Goal: Transaction & Acquisition: Purchase product/service

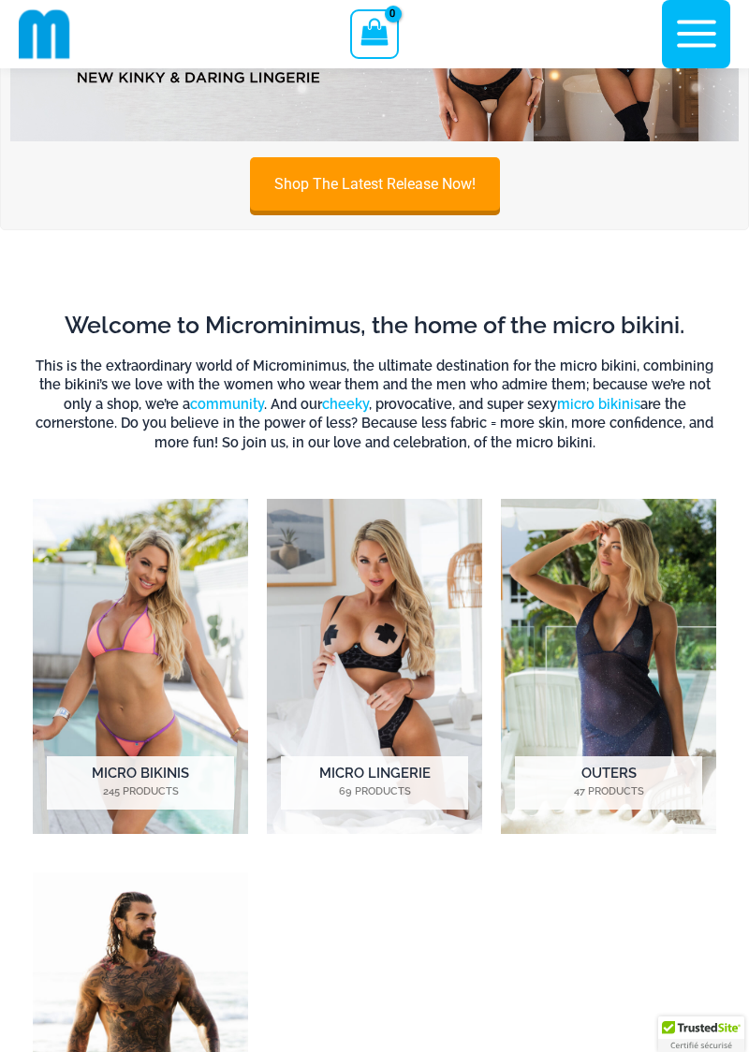
scroll to position [150, 0]
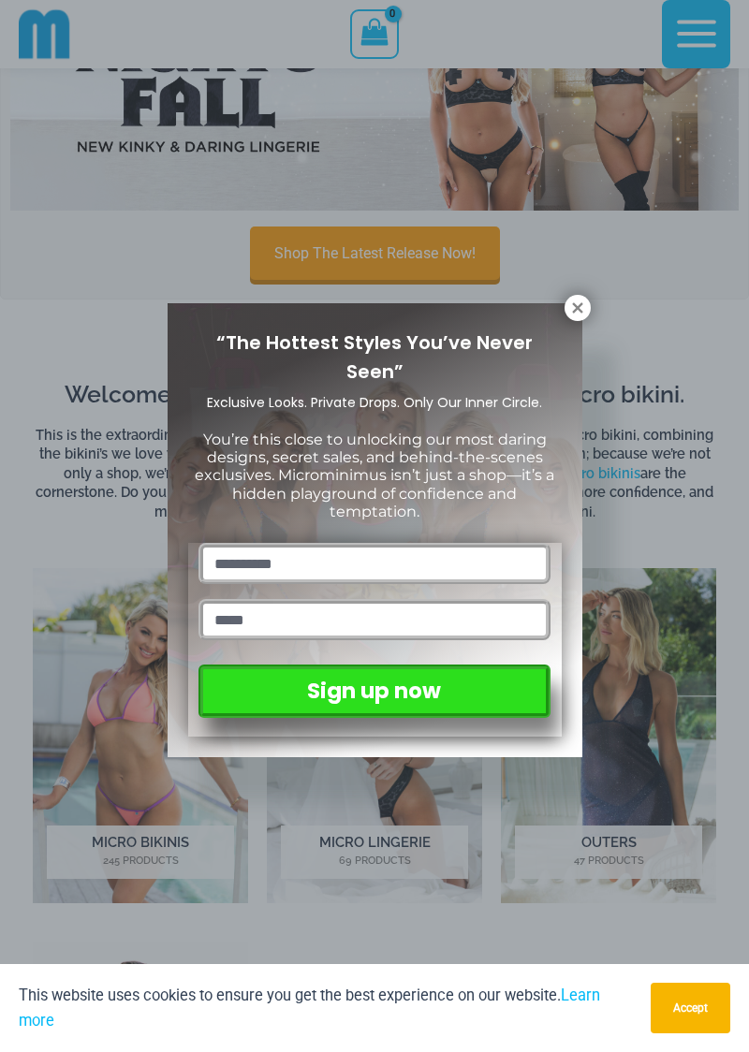
click at [577, 307] on icon at bounding box center [577, 307] width 10 height 10
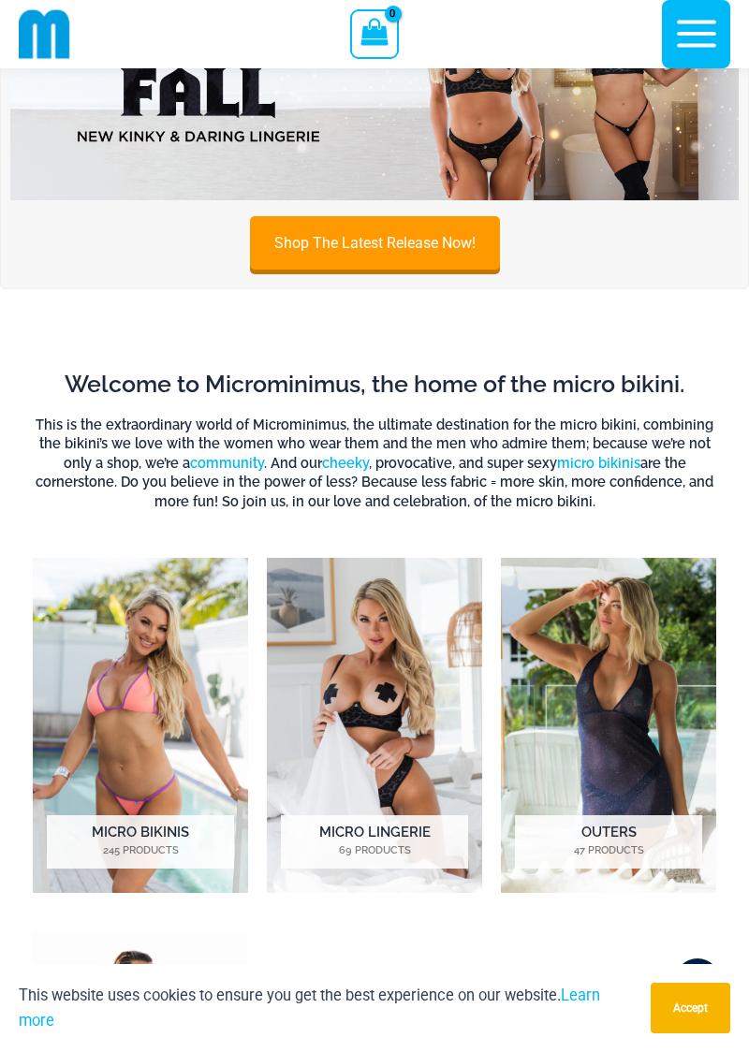
scroll to position [161, 0]
click at [371, 843] on mark "69 Products" at bounding box center [374, 851] width 187 height 16
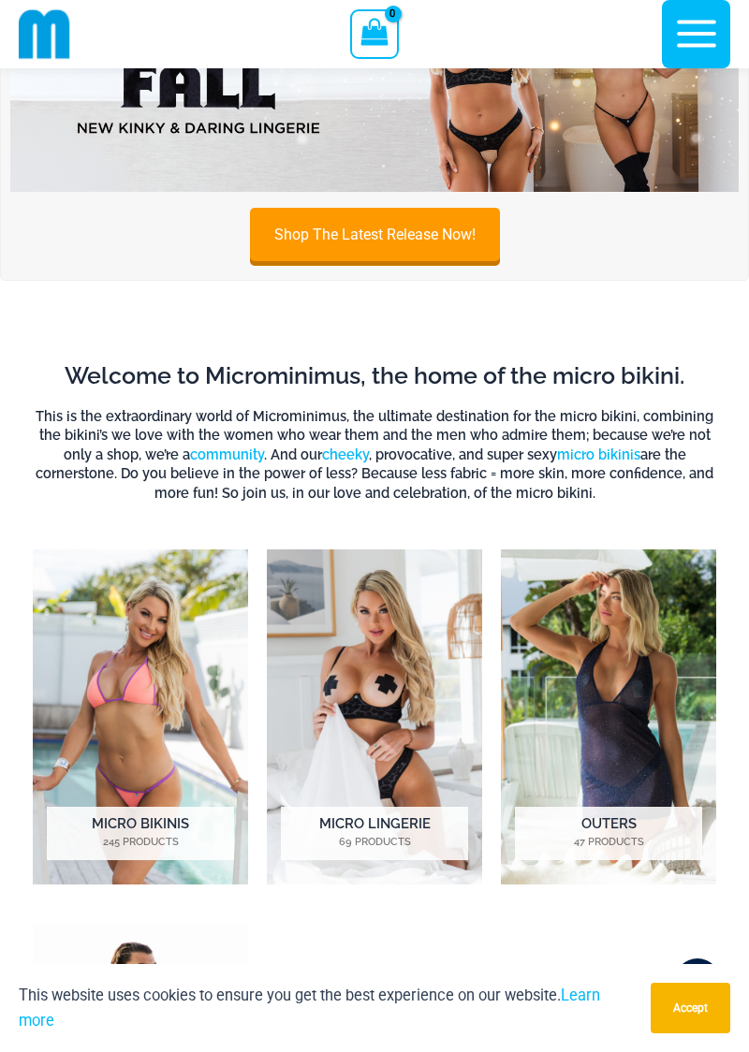
scroll to position [237, 0]
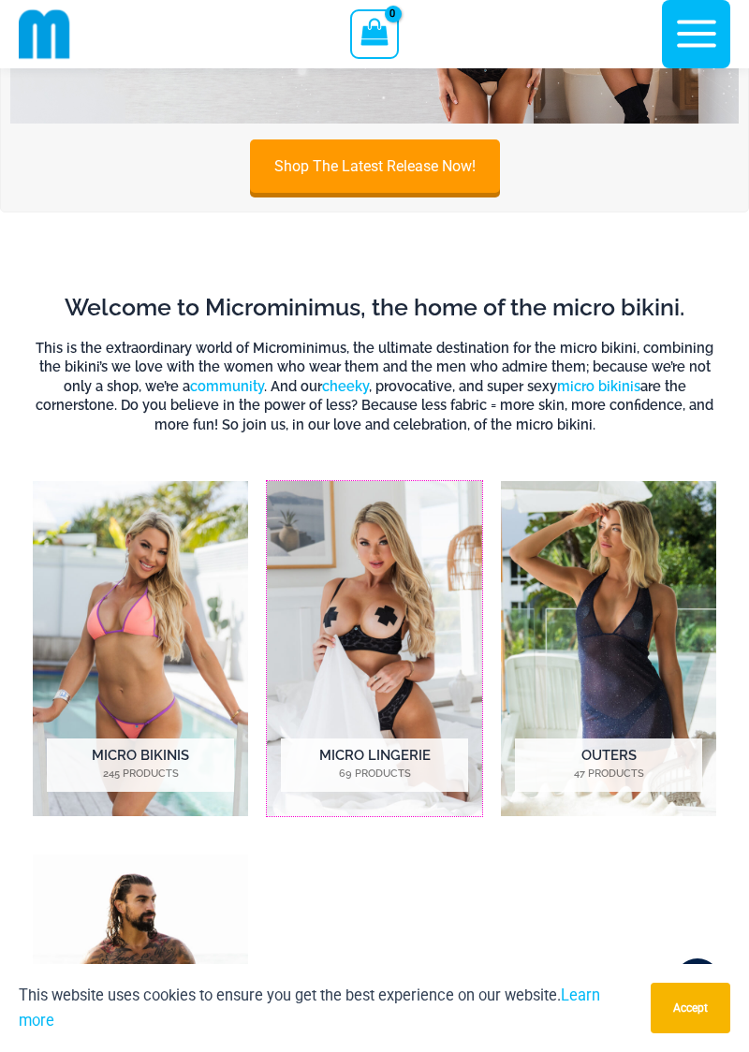
click at [350, 608] on img "Visit product category Micro Lingerie" at bounding box center [374, 648] width 215 height 335
click at [108, 633] on img "Visit product category Micro Bikinis" at bounding box center [140, 648] width 215 height 335
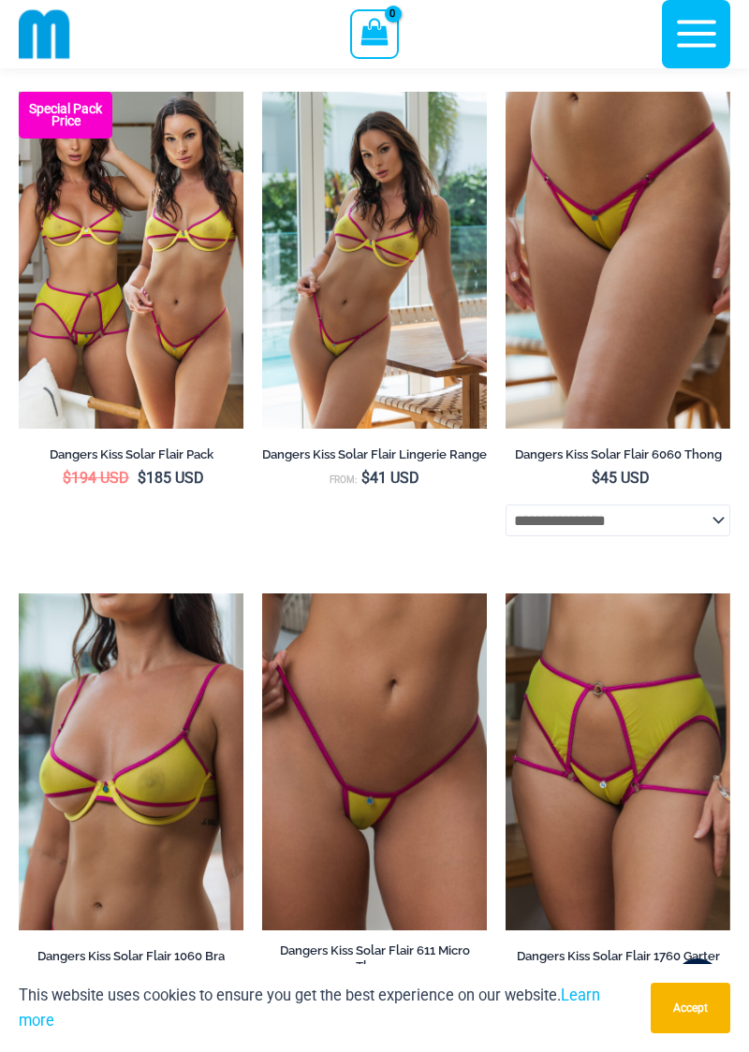
scroll to position [4213, 0]
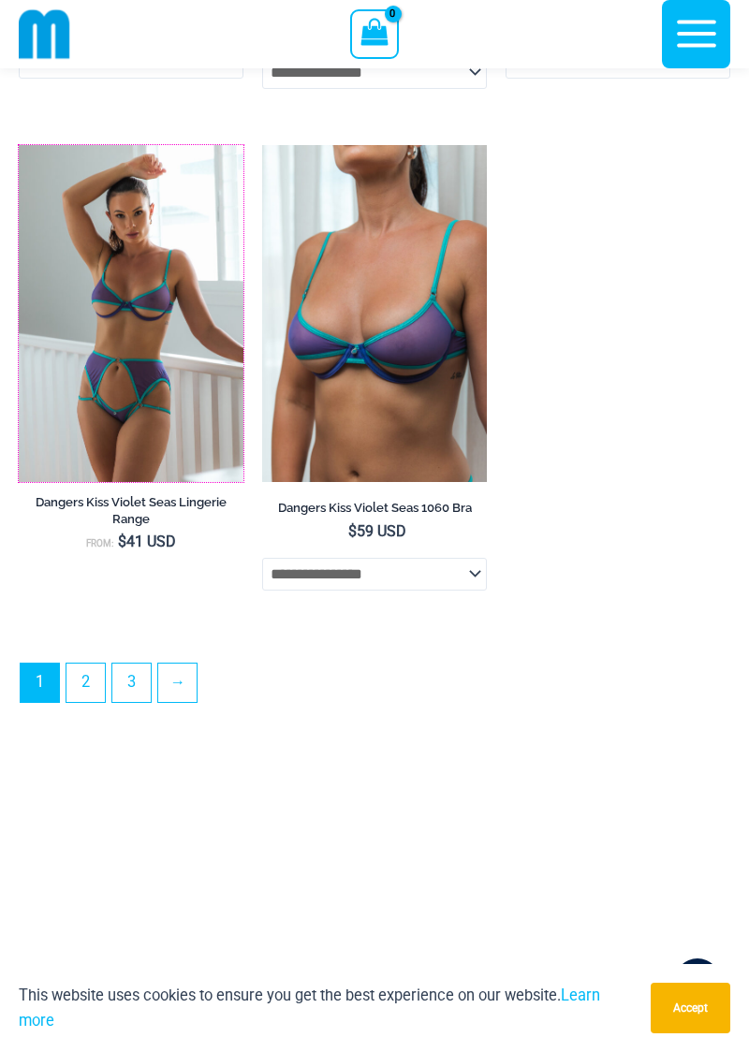
click at [19, 145] on img at bounding box center [19, 145] width 0 height 0
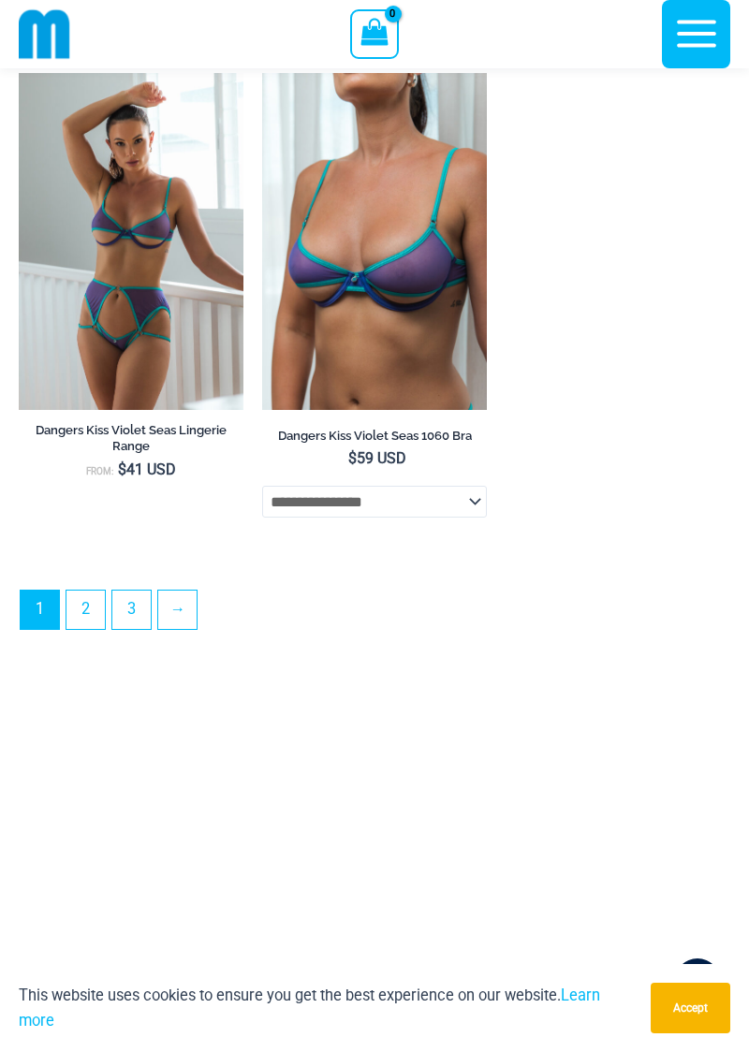
scroll to position [5250, 0]
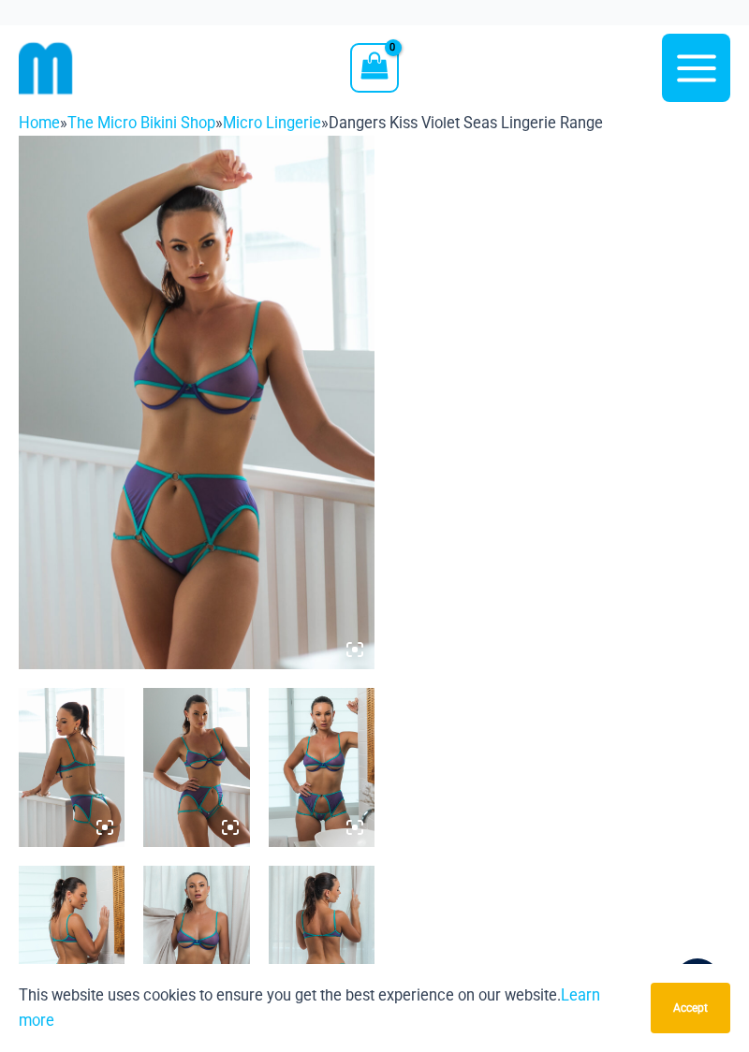
click at [82, 795] on img at bounding box center [72, 767] width 106 height 159
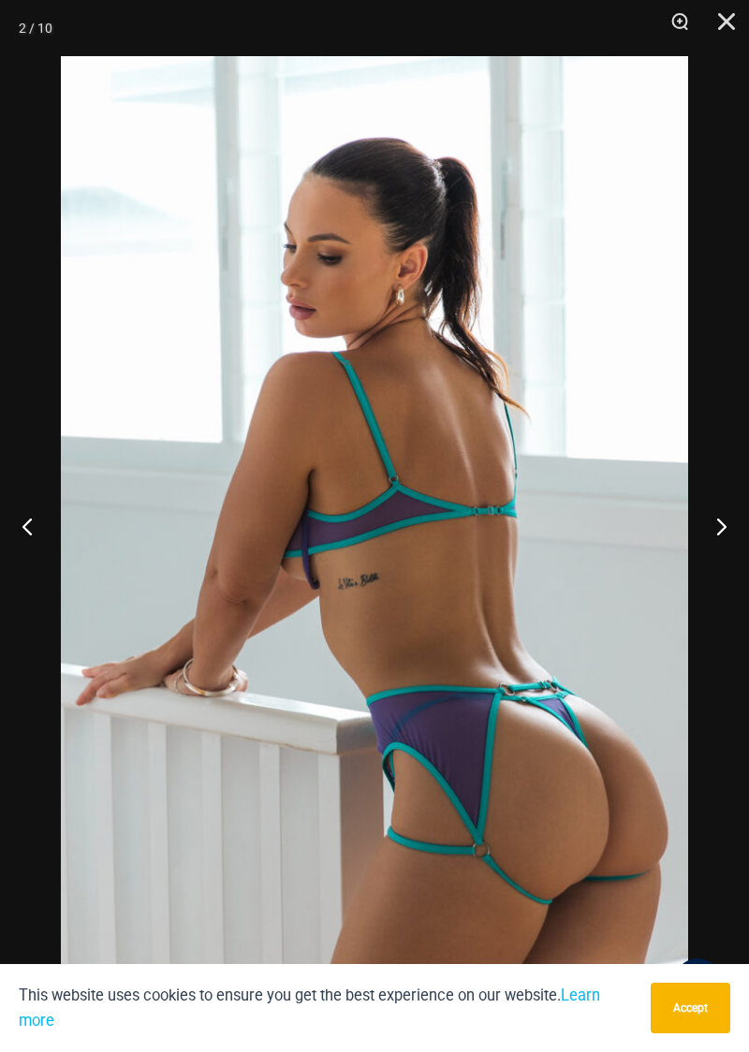
click at [702, 545] on button "Next" at bounding box center [713, 526] width 70 height 94
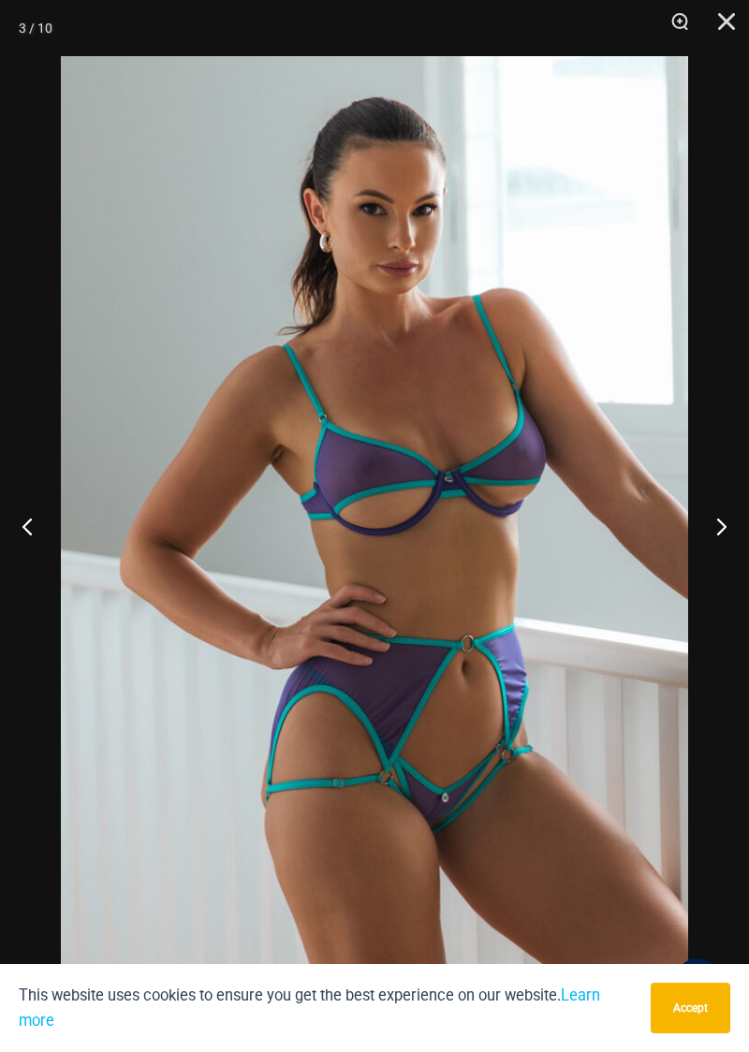
click at [712, 551] on button "Next" at bounding box center [713, 526] width 70 height 94
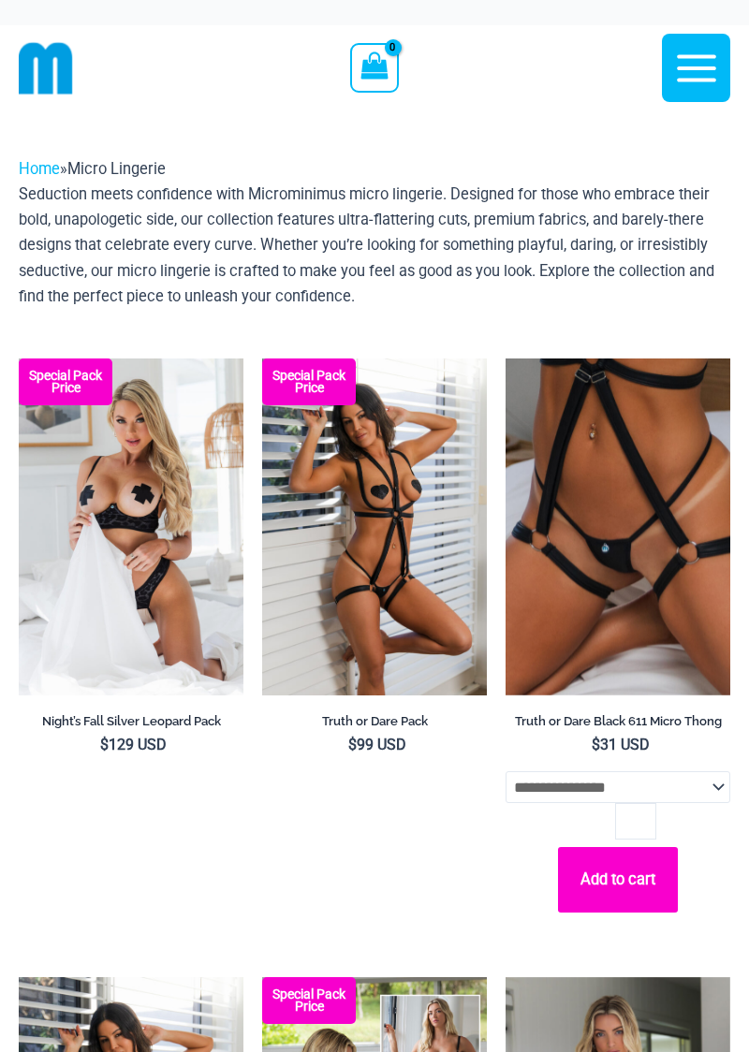
scroll to position [139, 0]
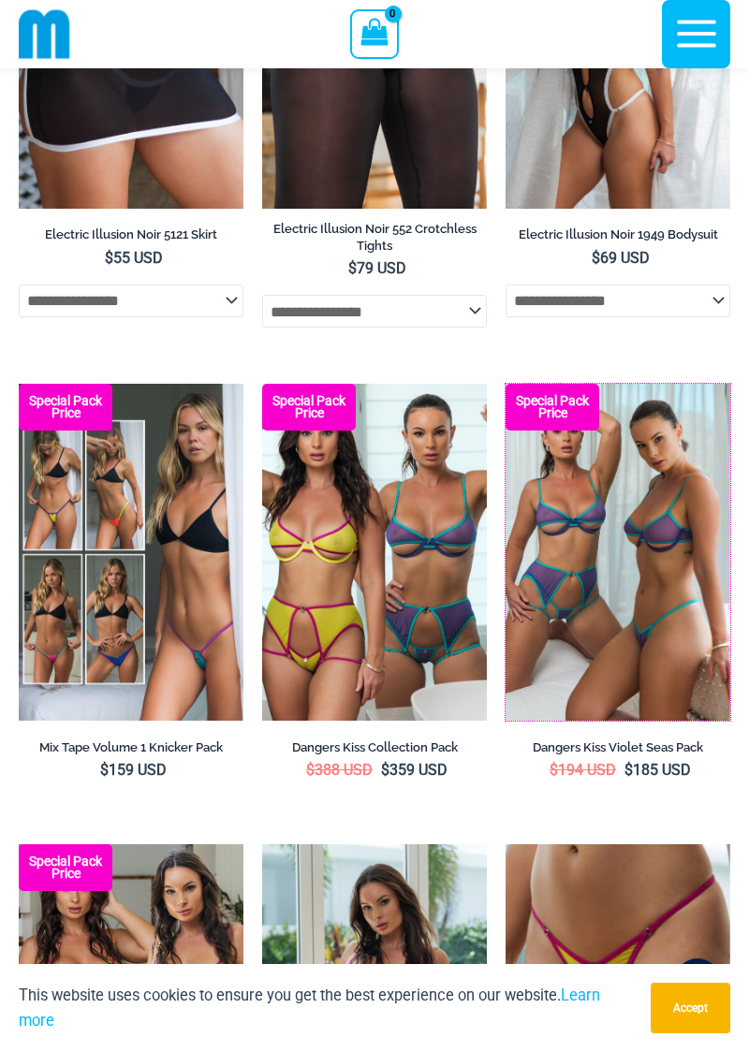
click at [505, 384] on img at bounding box center [505, 384] width 0 height 0
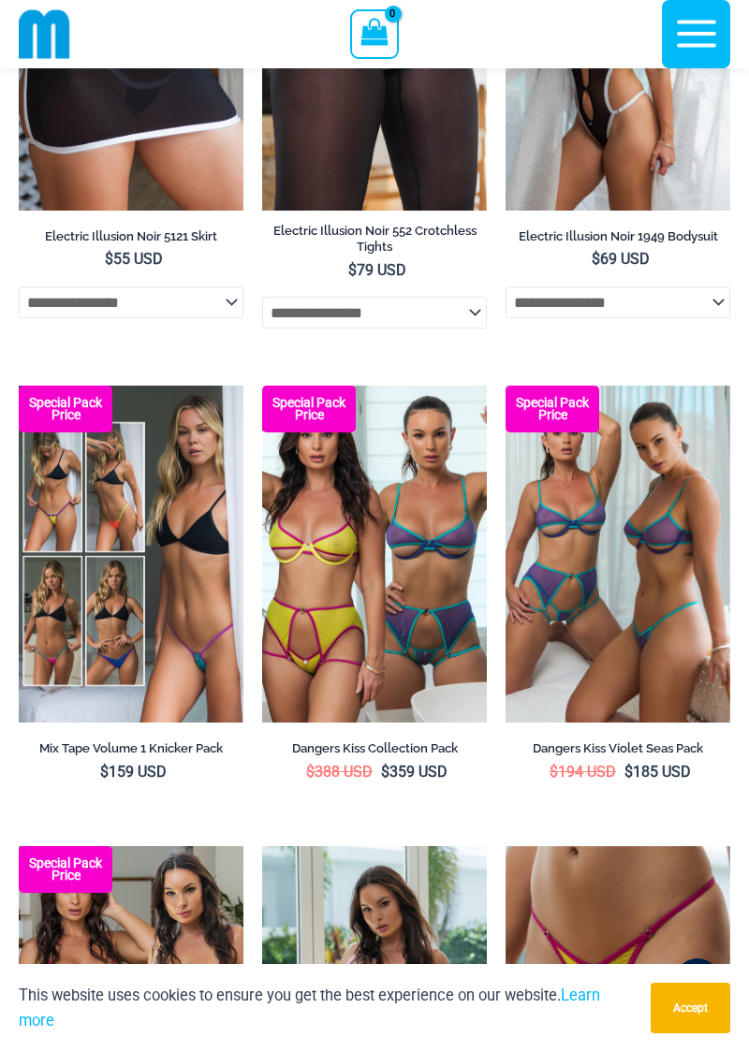
scroll to position [3537, 0]
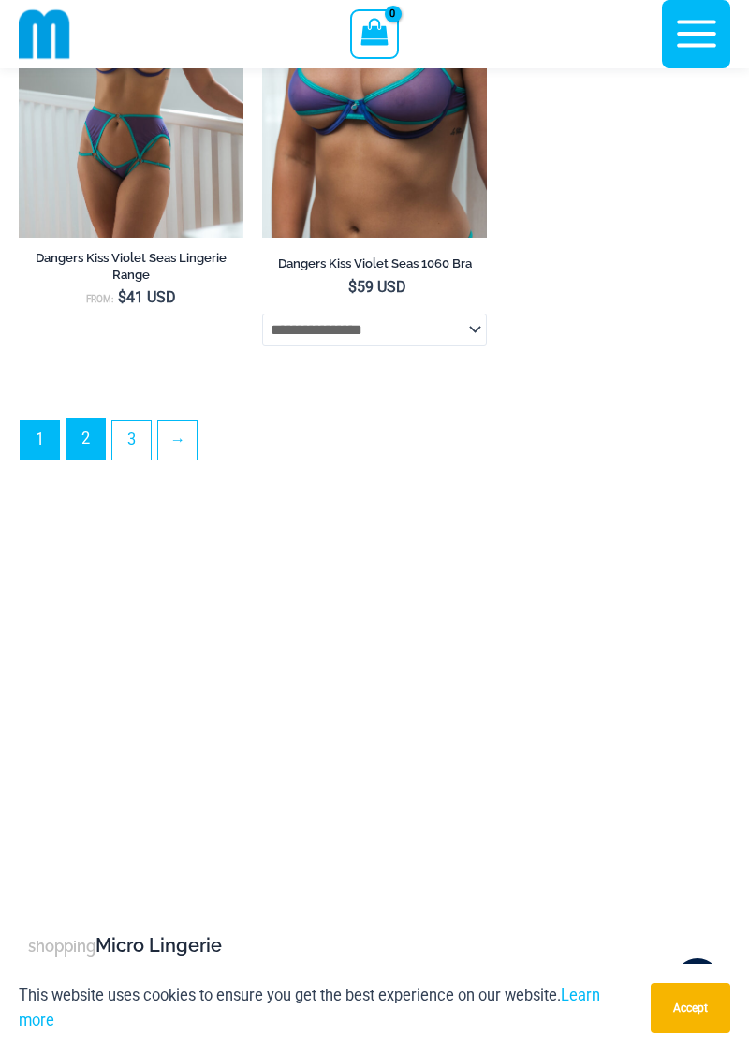
click at [80, 456] on link "2" at bounding box center [85, 439] width 38 height 40
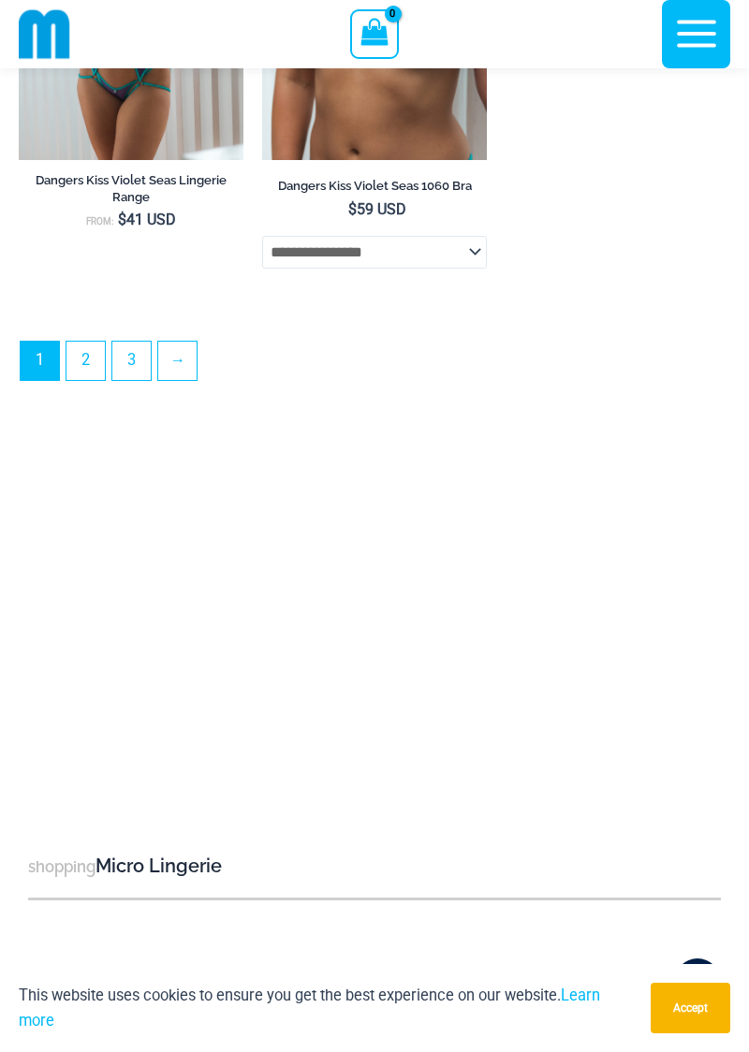
scroll to position [5491, 0]
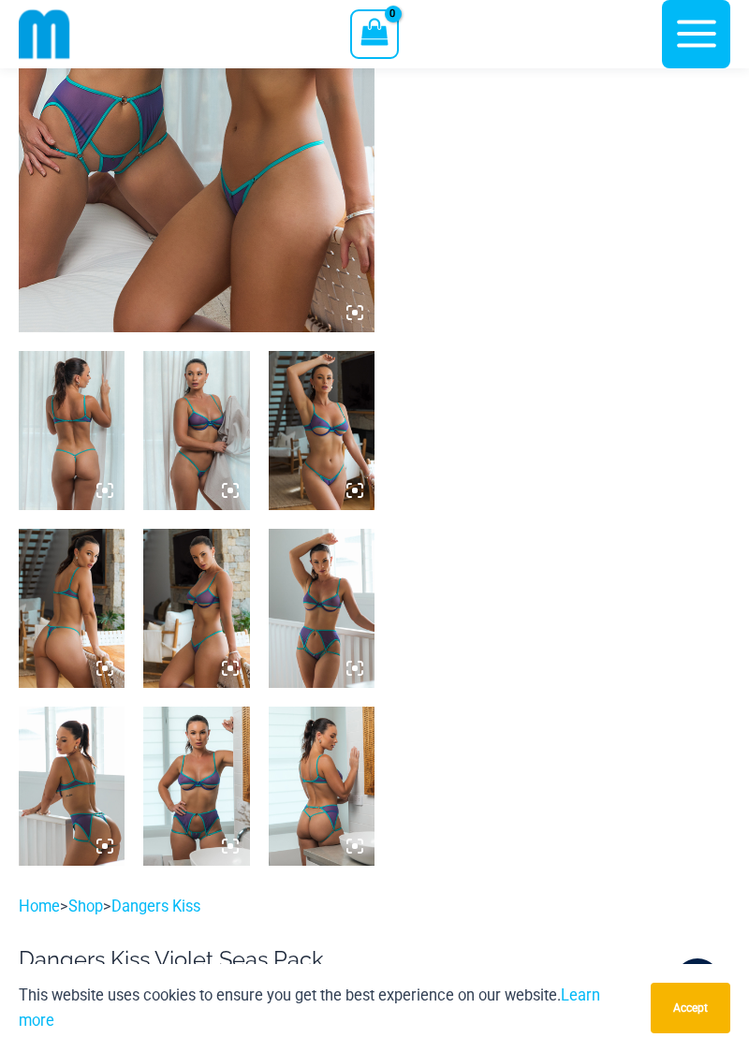
scroll to position [318, 0]
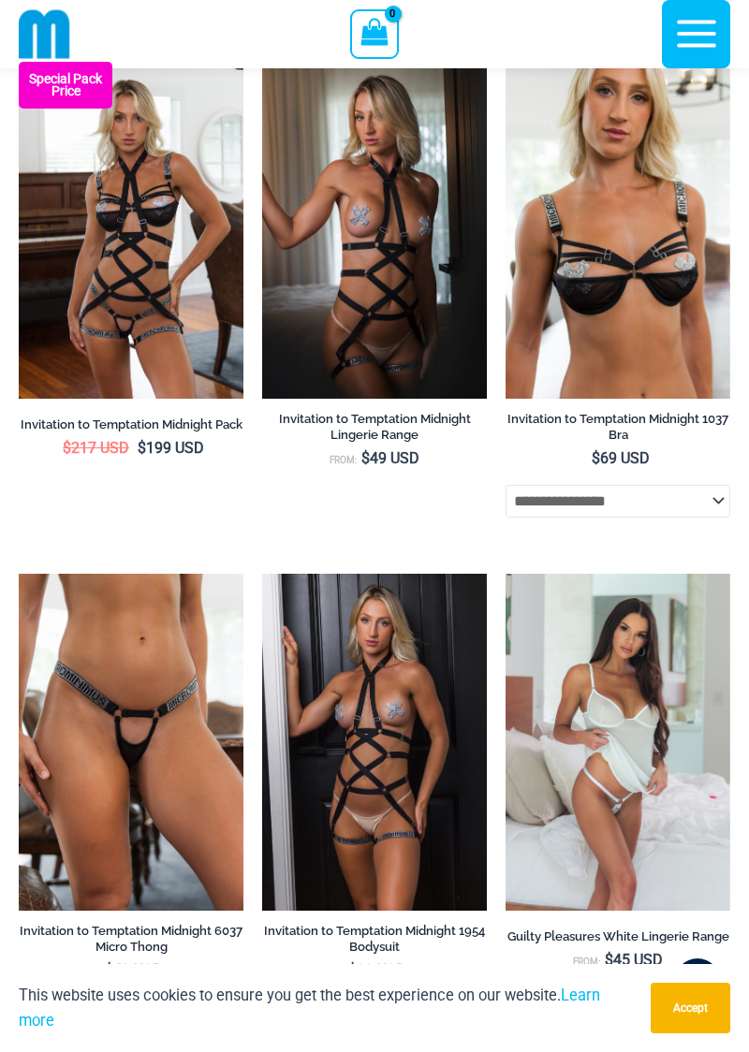
scroll to position [637, 0]
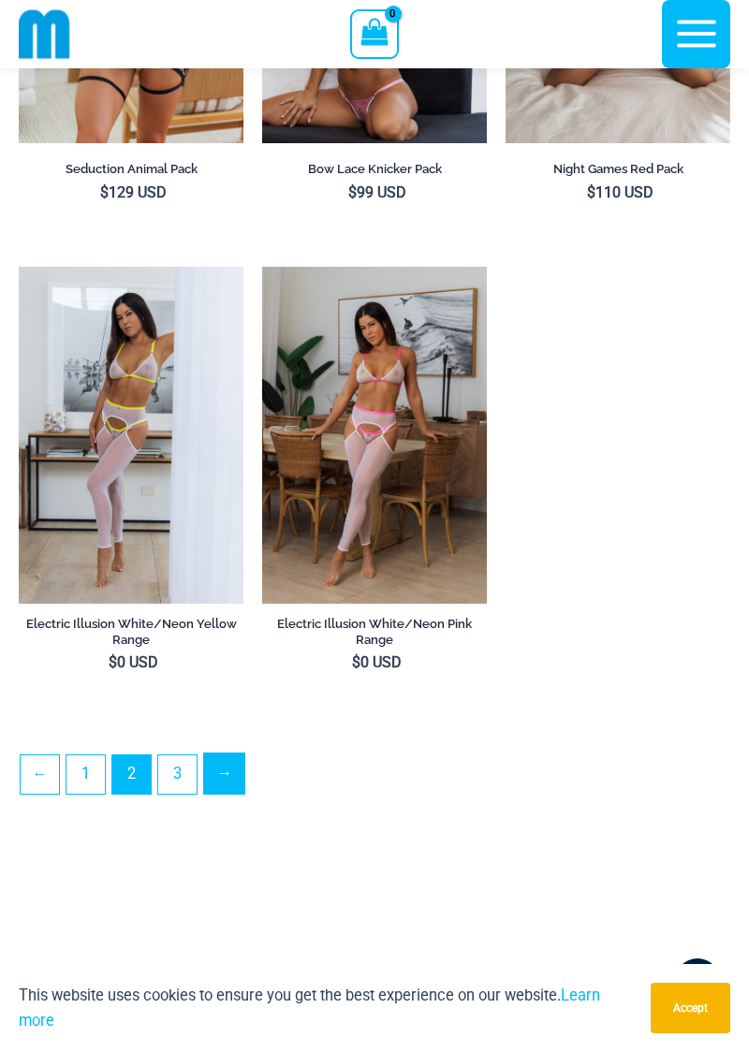
click at [215, 787] on link "→" at bounding box center [224, 773] width 40 height 40
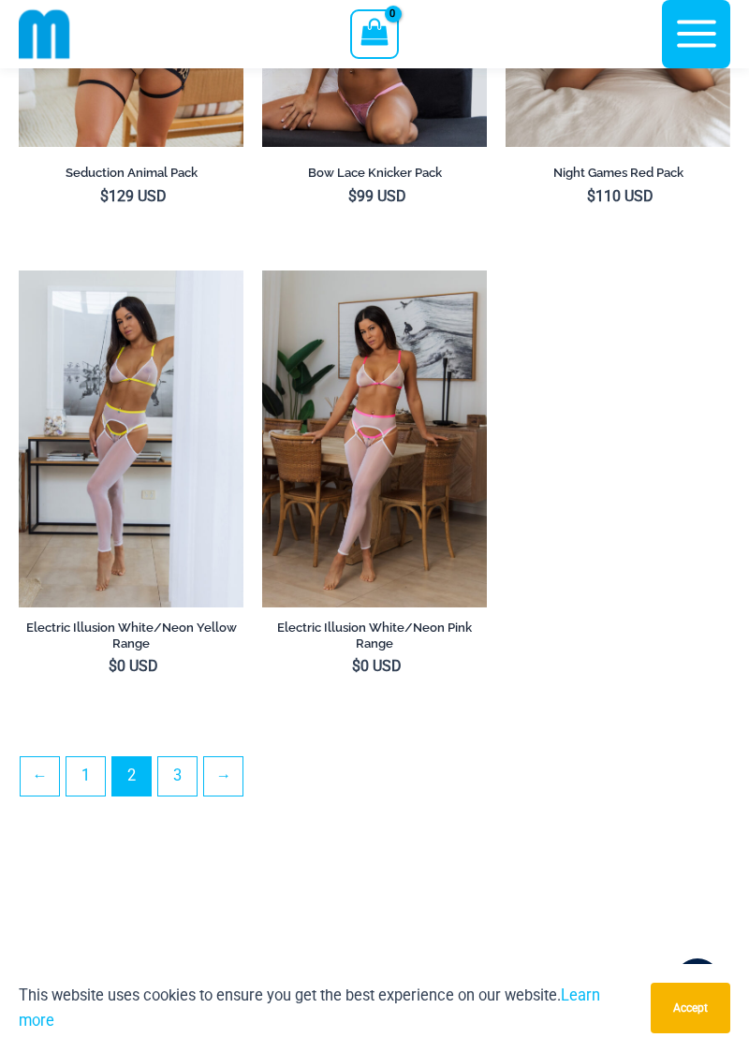
scroll to position [4943, 0]
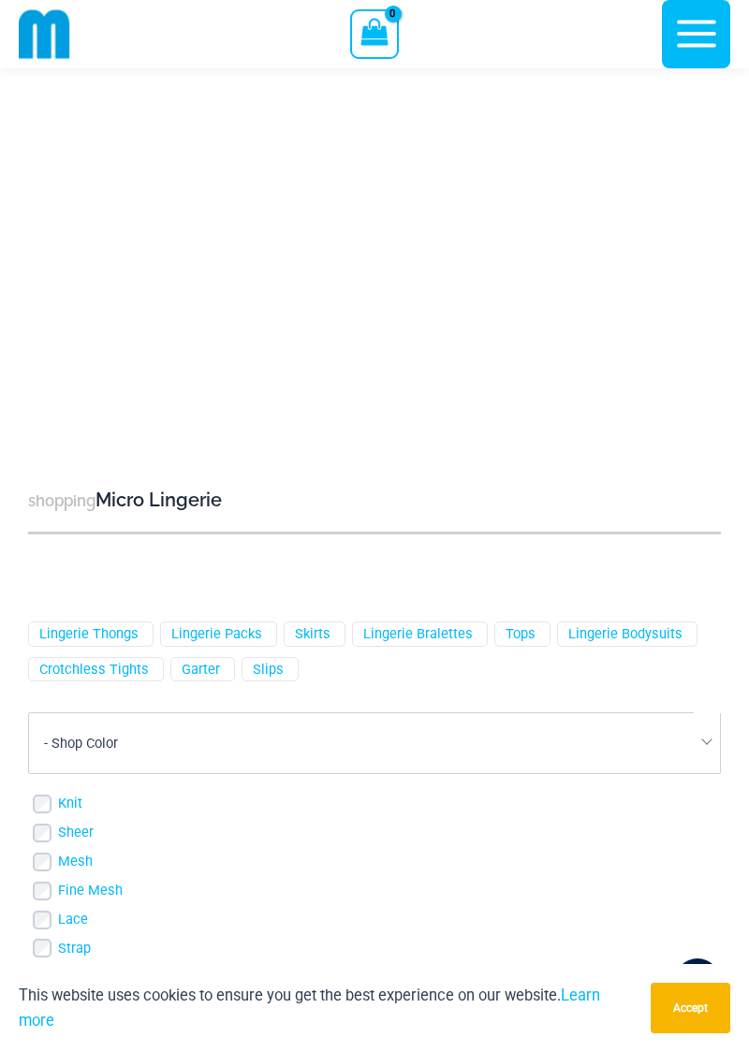
scroll to position [1190, 0]
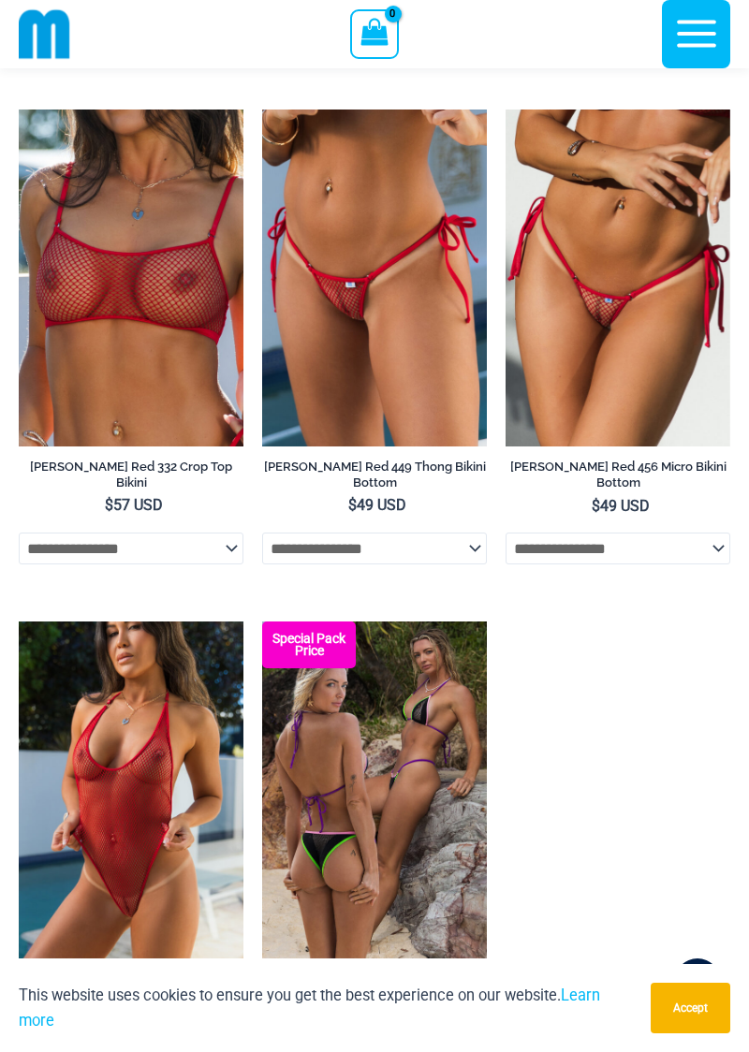
scroll to position [5077, 0]
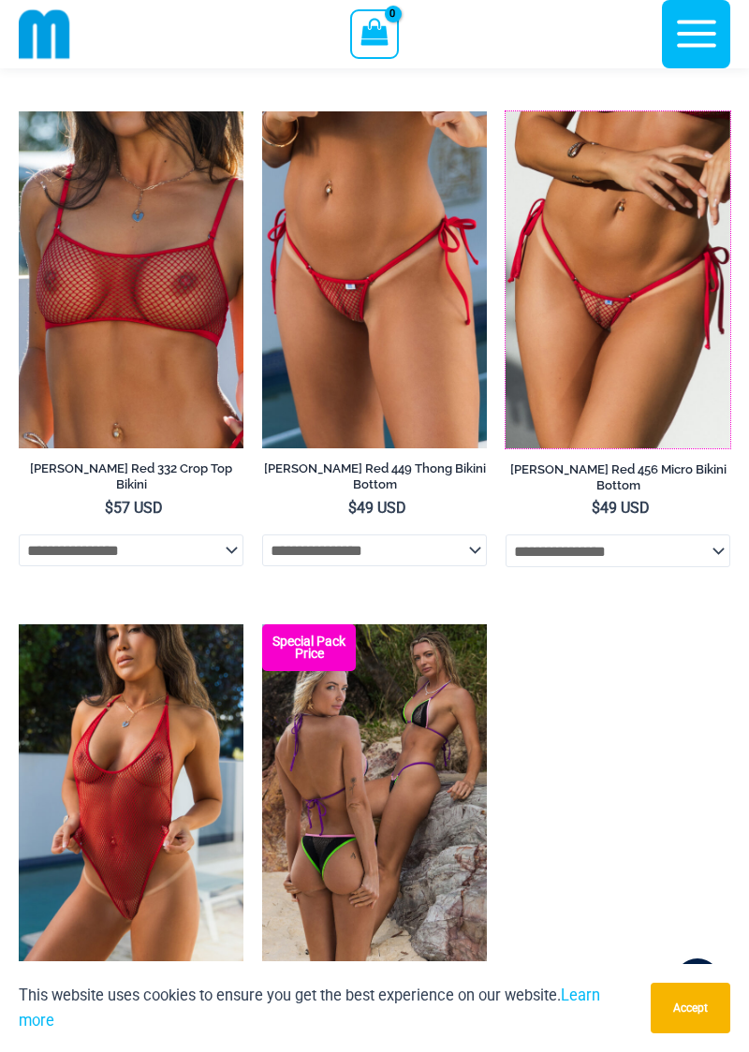
click at [505, 111] on img at bounding box center [505, 111] width 0 height 0
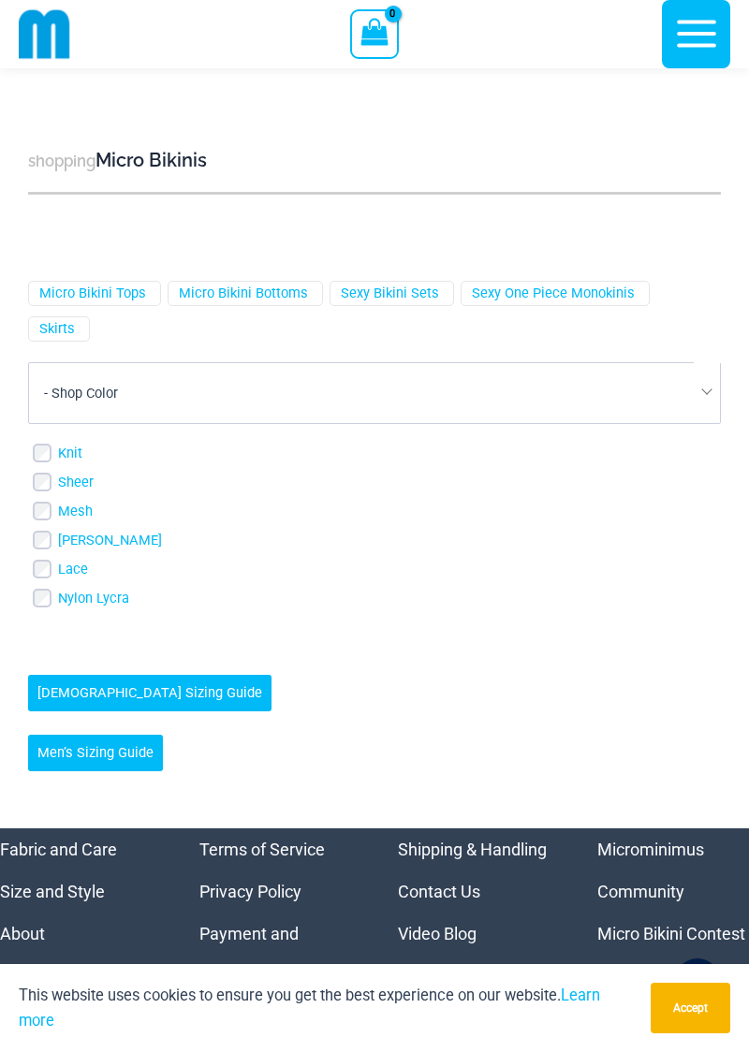
scroll to position [6766, 0]
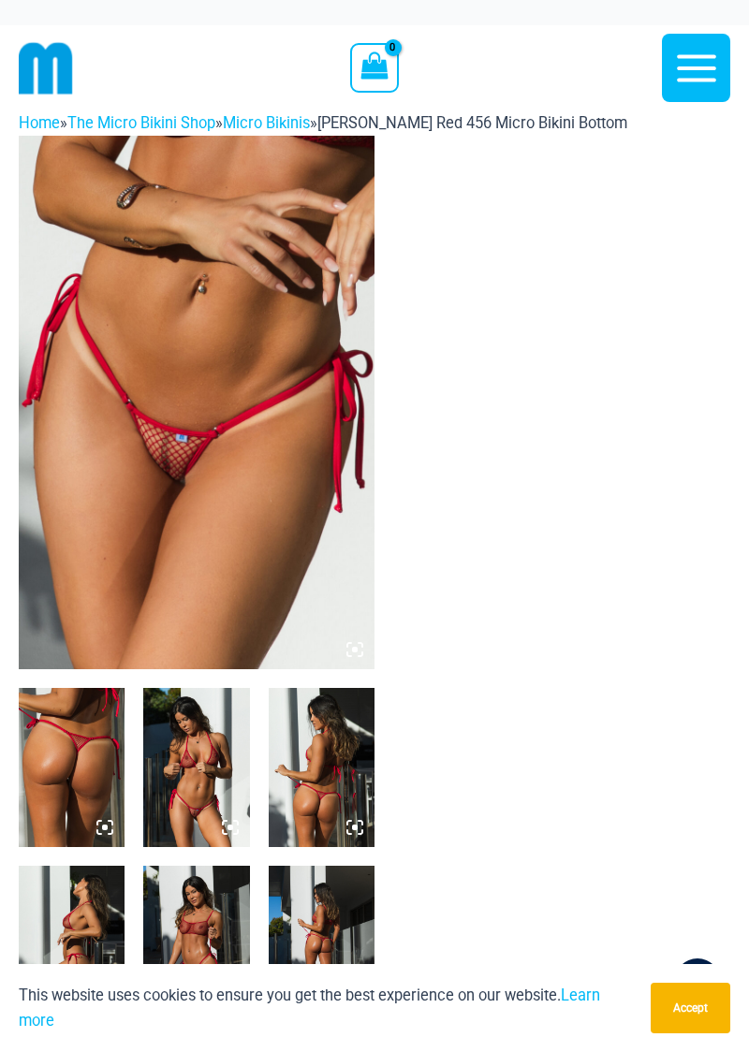
click at [89, 762] on img at bounding box center [72, 767] width 106 height 159
